Goal: Navigation & Orientation: Find specific page/section

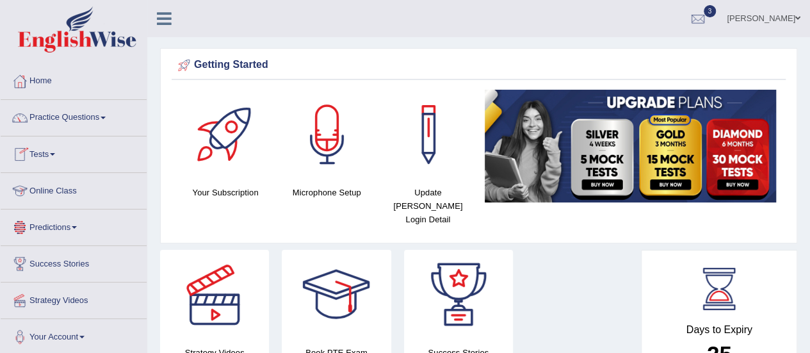
click at [64, 189] on link "Online Class" at bounding box center [74, 189] width 146 height 32
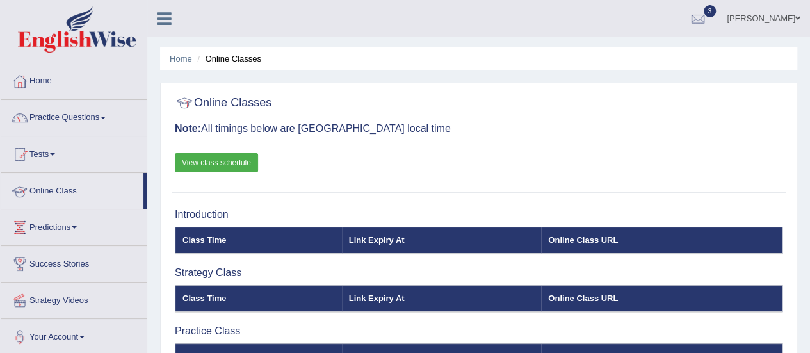
scroll to position [309, 0]
